Goal: Book appointment/travel/reservation

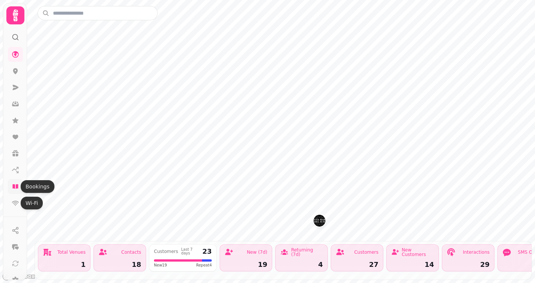
click at [16, 184] on icon at bounding box center [15, 186] width 6 height 5
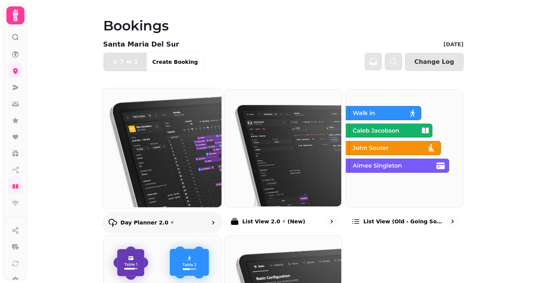
click at [174, 131] on img at bounding box center [161, 147] width 120 height 120
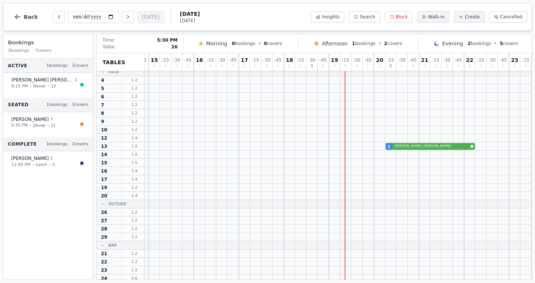
scroll to position [0, 131]
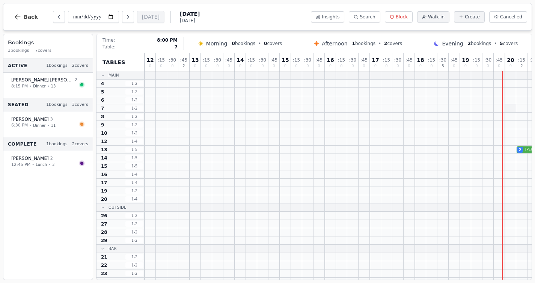
scroll to position [0, 131]
